Goal: Task Accomplishment & Management: Use online tool/utility

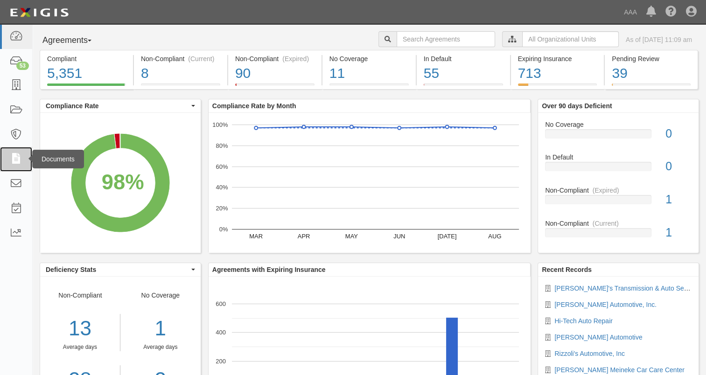
click at [15, 157] on icon at bounding box center [15, 159] width 13 height 11
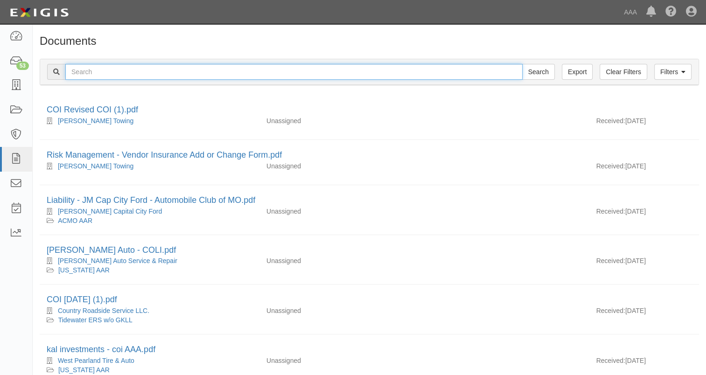
click at [157, 69] on input "text" at bounding box center [293, 72] width 457 height 16
type input "rizzoli's"
click at [522, 64] on input "Search" at bounding box center [538, 72] width 33 height 16
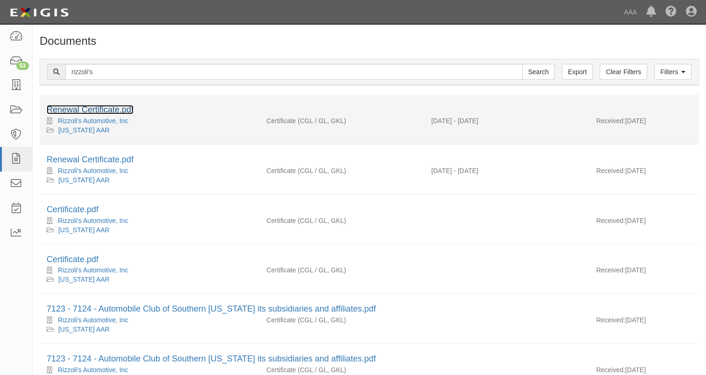
click at [131, 108] on link "Renewal Certificate.pdf" at bounding box center [90, 109] width 87 height 9
